Goal: Task Accomplishment & Management: Use online tool/utility

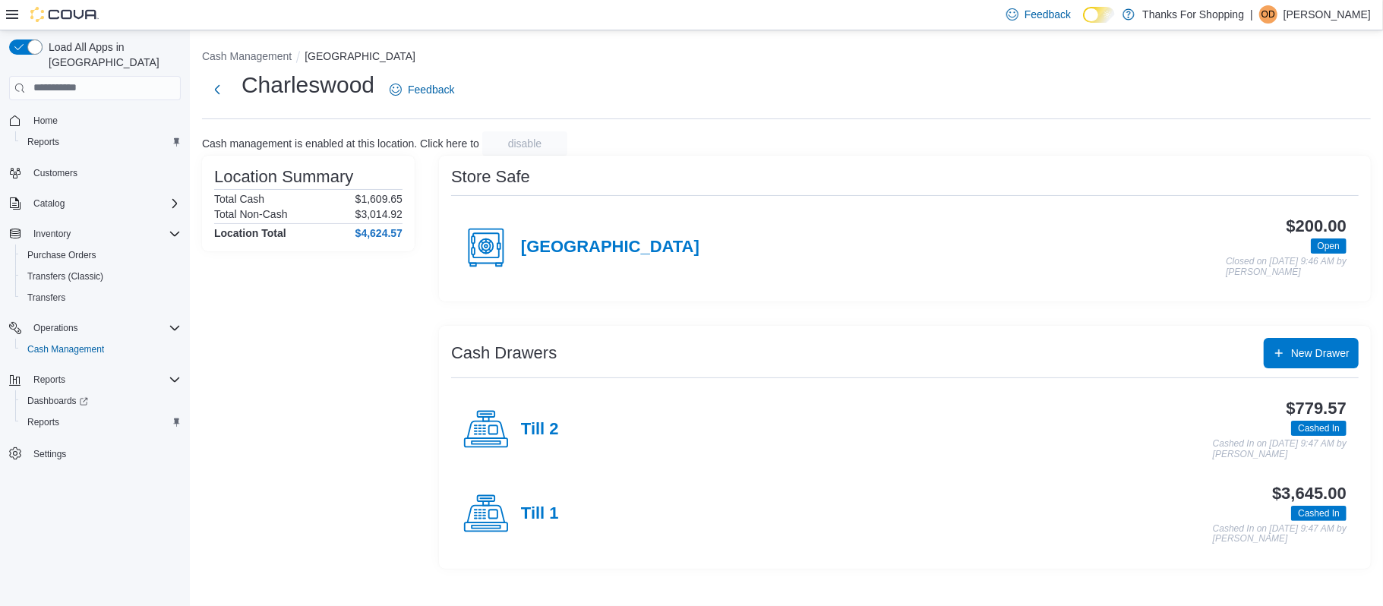
drag, startPoint x: 0, startPoint y: 34, endPoint x: 784, endPoint y: 112, distance: 788.2
click at [784, 112] on div "Charleswood Feedback" at bounding box center [786, 94] width 1168 height 49
click at [1275, 5] on span "OD" at bounding box center [1268, 14] width 14 height 18
click at [1268, 150] on span "Sign Out" at bounding box center [1272, 145] width 41 height 15
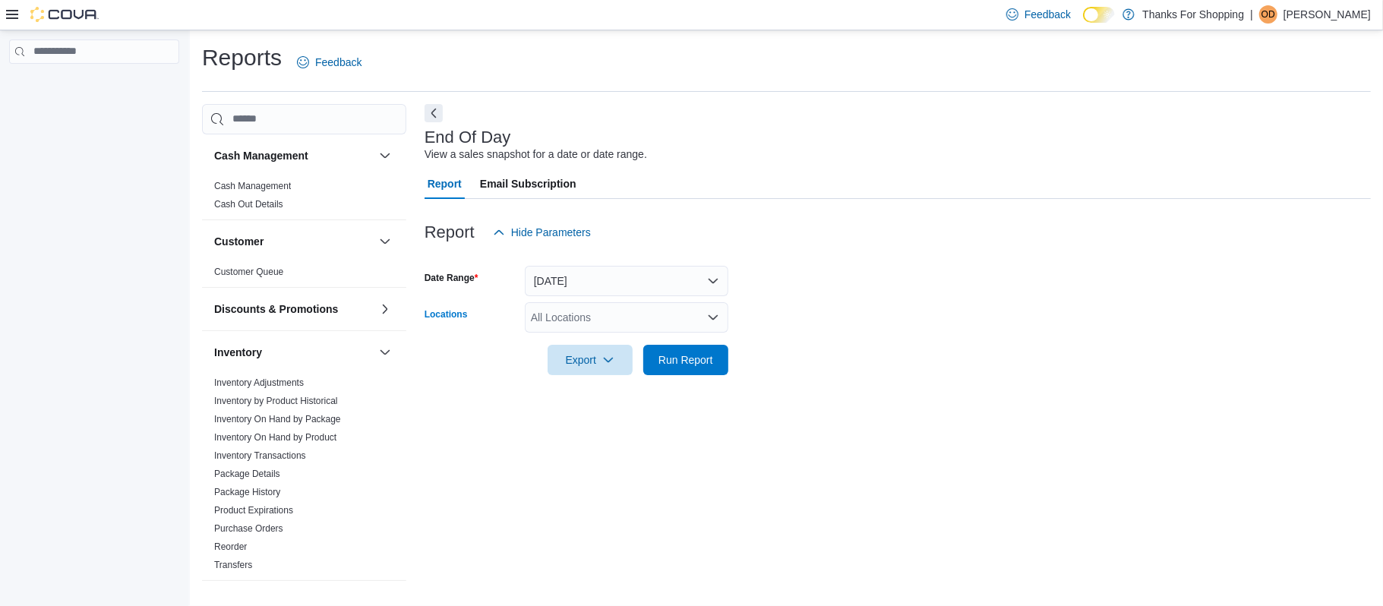
click at [703, 319] on div "All Locations" at bounding box center [626, 317] width 203 height 30
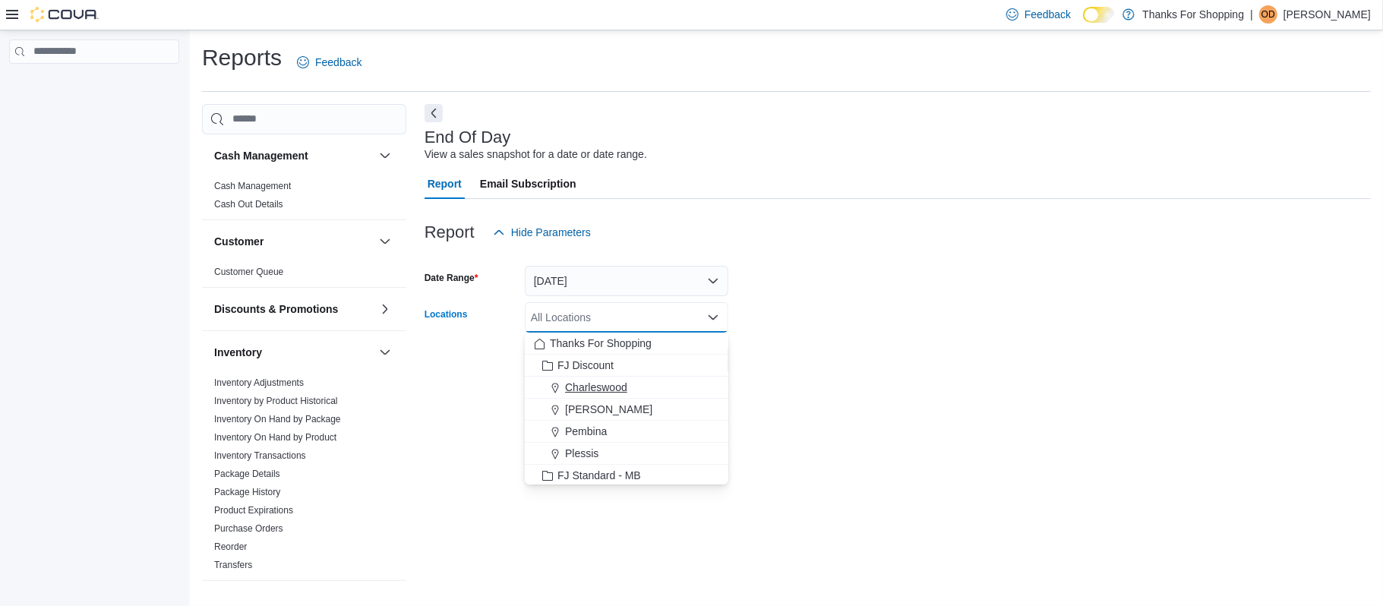
click at [629, 380] on div "Charleswood" at bounding box center [626, 387] width 185 height 15
click at [841, 333] on div at bounding box center [897, 339] width 946 height 12
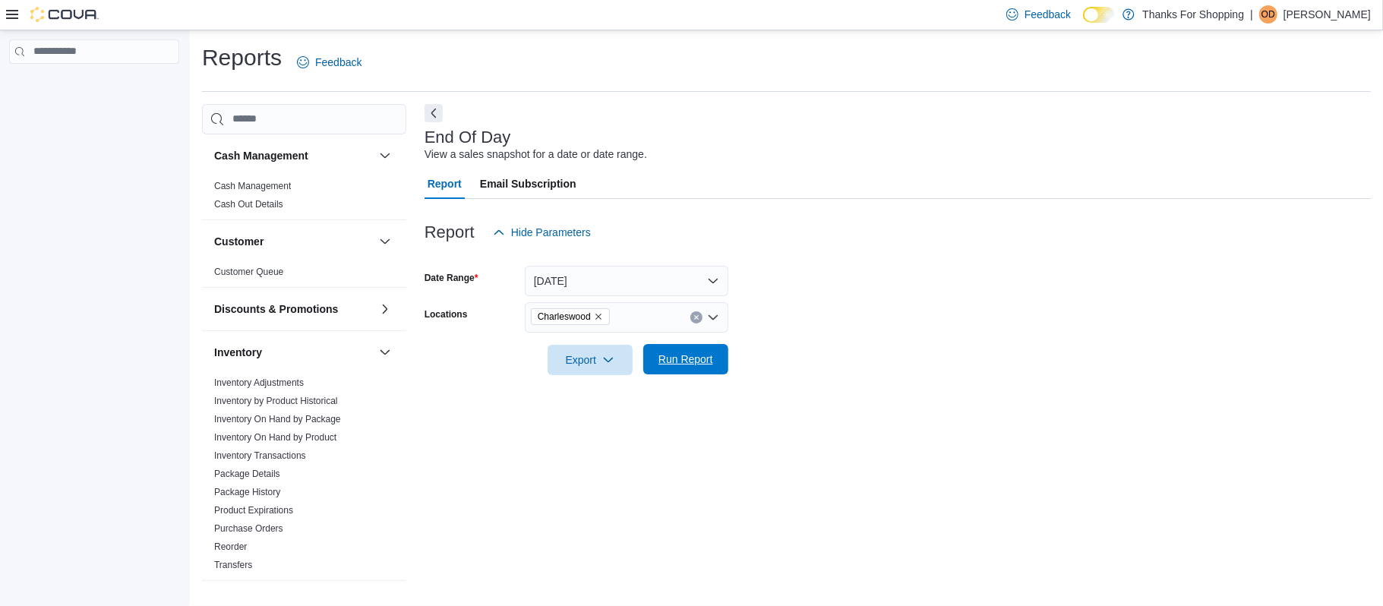
click at [705, 363] on span "Run Report" at bounding box center [685, 359] width 55 height 15
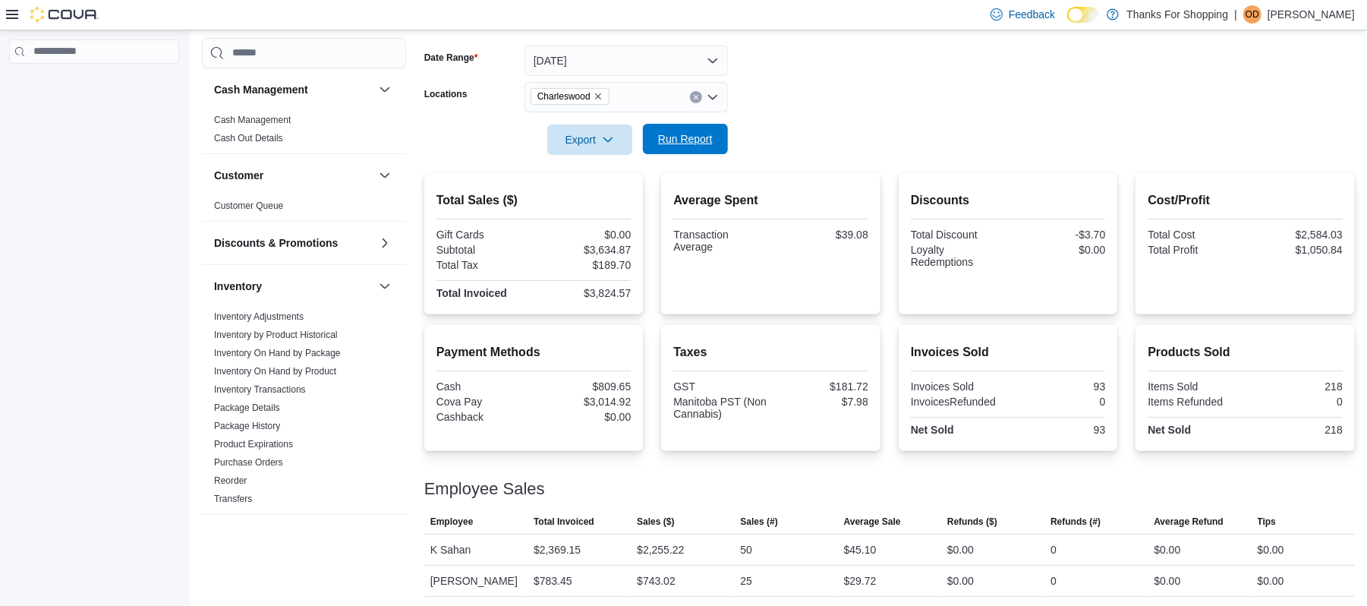
scroll to position [255, 0]
